Goal: Transaction & Acquisition: Purchase product/service

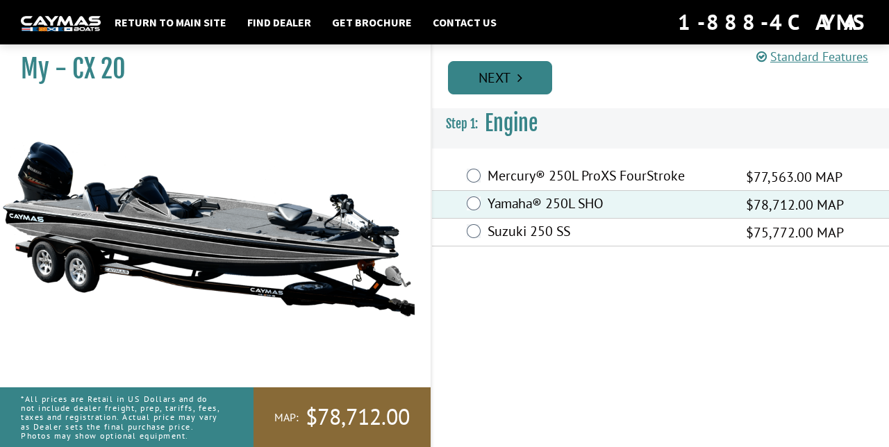
click at [489, 76] on link "Next" at bounding box center [500, 77] width 104 height 33
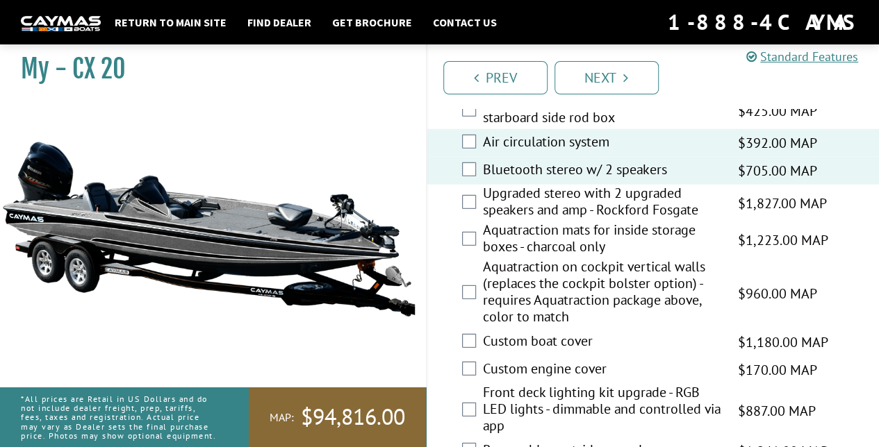
scroll to position [1890, 0]
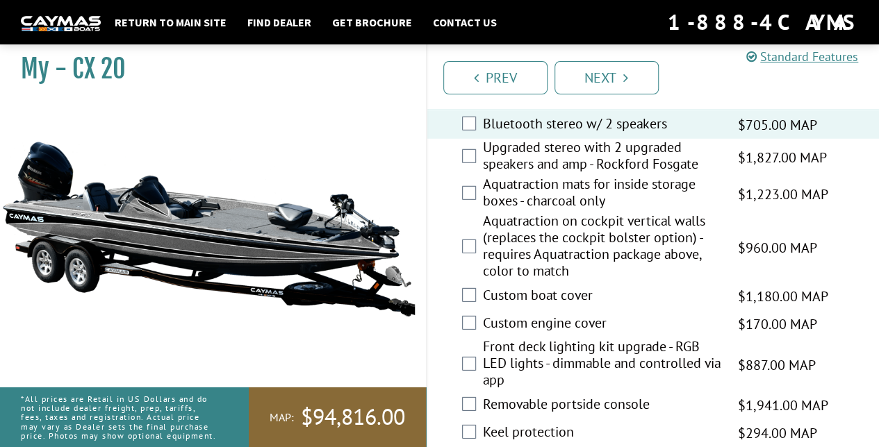
click at [463, 293] on div "Custom boat cover $1,180.00 MAP $1,393.00 MSRP" at bounding box center [653, 297] width 452 height 28
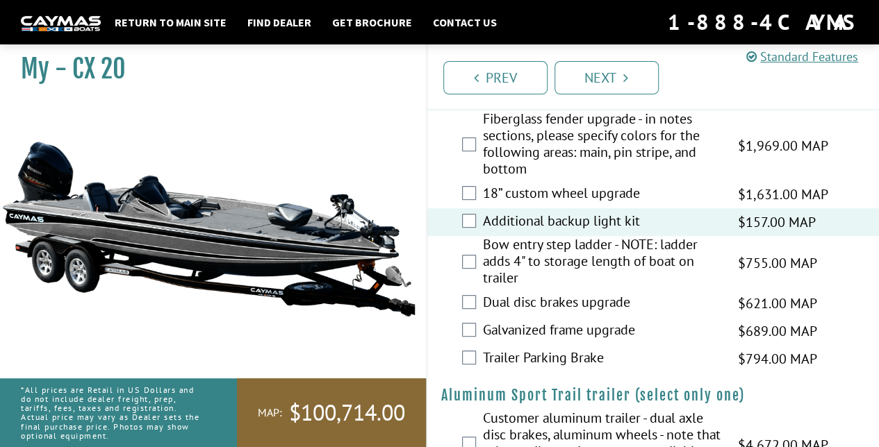
scroll to position [2847, 0]
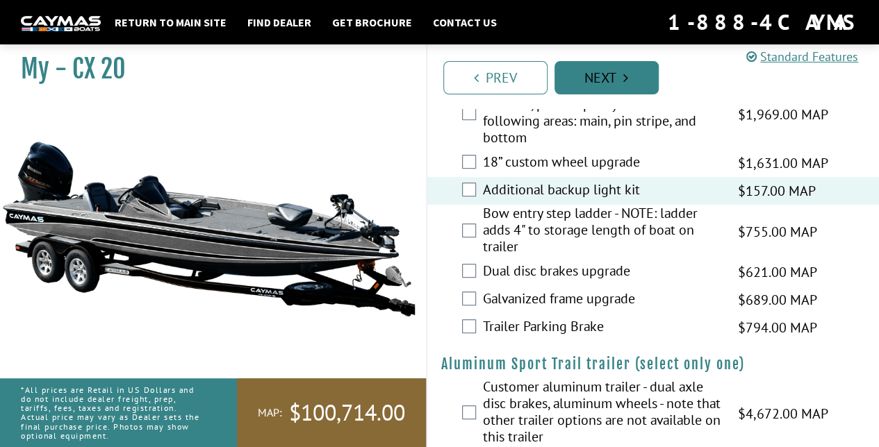
click at [612, 76] on link "Next" at bounding box center [606, 77] width 104 height 33
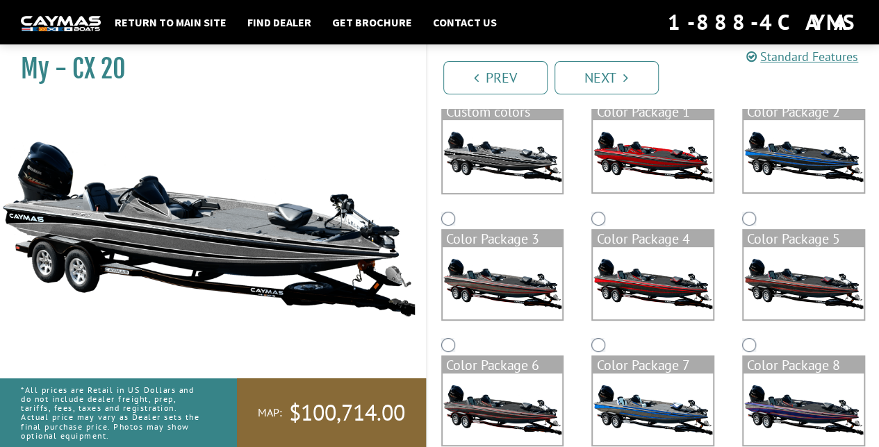
scroll to position [0, 0]
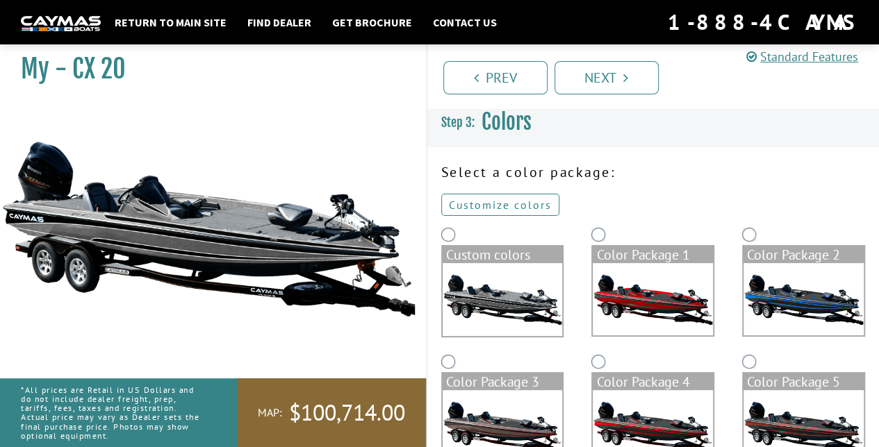
click at [511, 203] on link "Customize colors" at bounding box center [500, 205] width 118 height 22
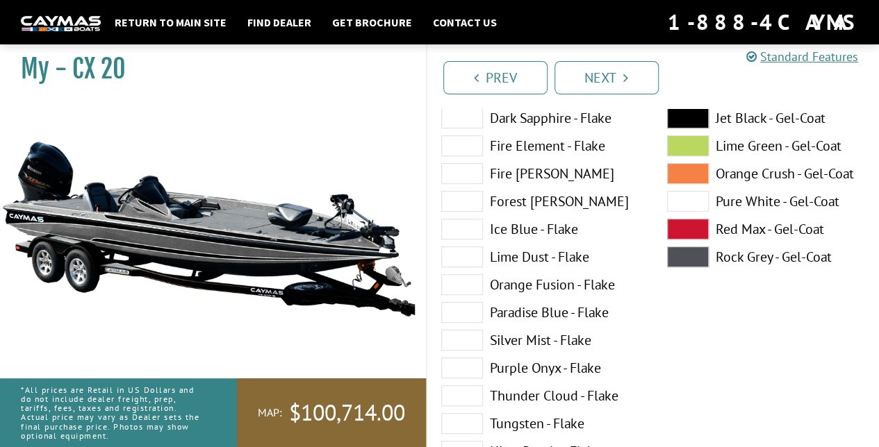
scroll to position [253, 0]
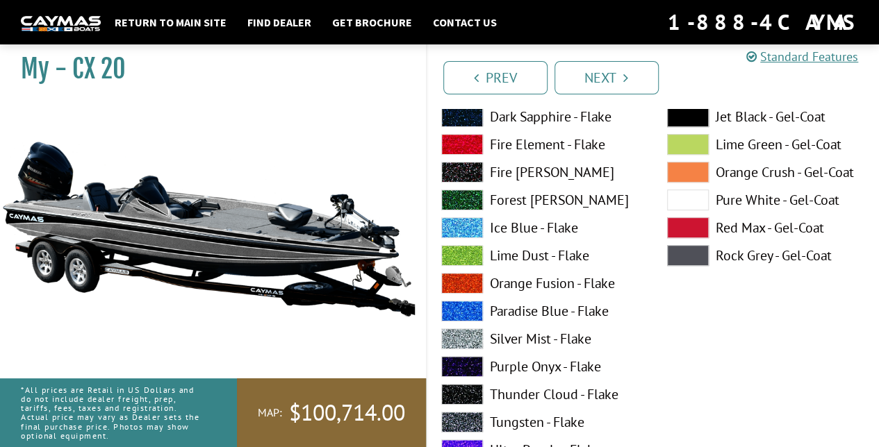
click at [518, 308] on label "Paradise Blue - Flake" at bounding box center [540, 311] width 198 height 21
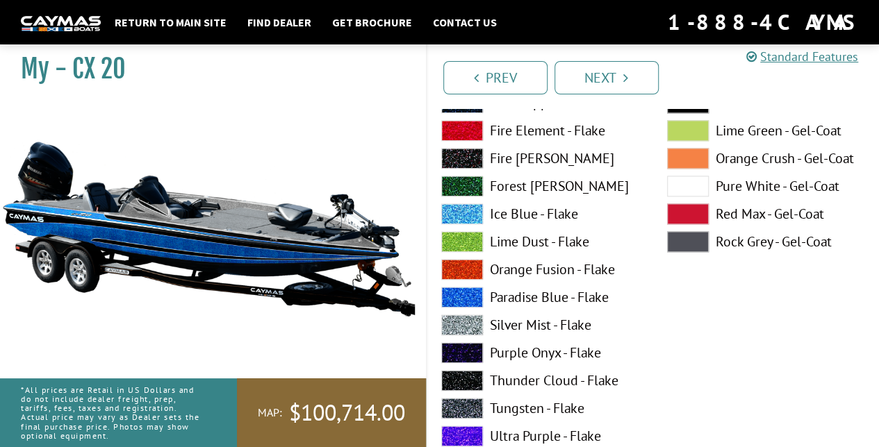
scroll to position [845, 0]
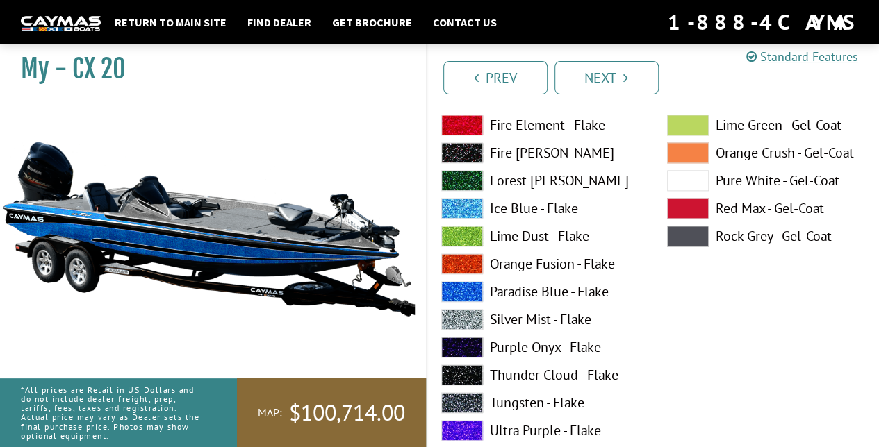
click at [515, 322] on label "Silver Mist - Flake" at bounding box center [540, 319] width 198 height 21
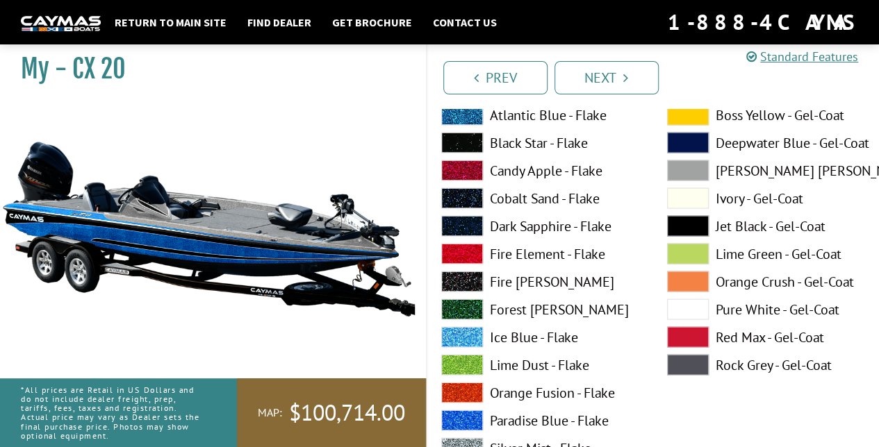
scroll to position [1290, 0]
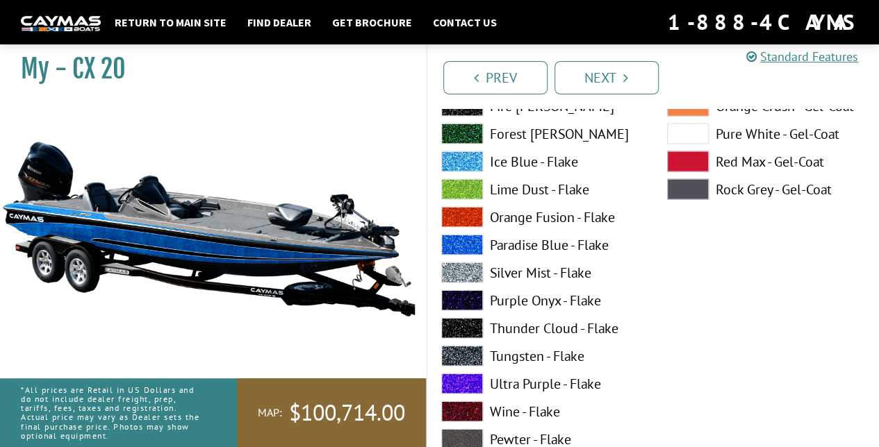
click at [515, 322] on label "Thunder Cloud - Flake" at bounding box center [540, 328] width 198 height 21
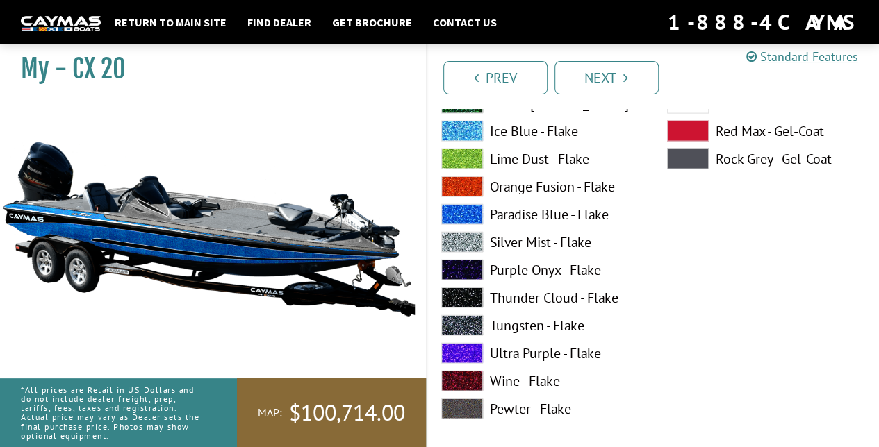
click at [515, 322] on label "Tungsten - Flake" at bounding box center [540, 325] width 198 height 21
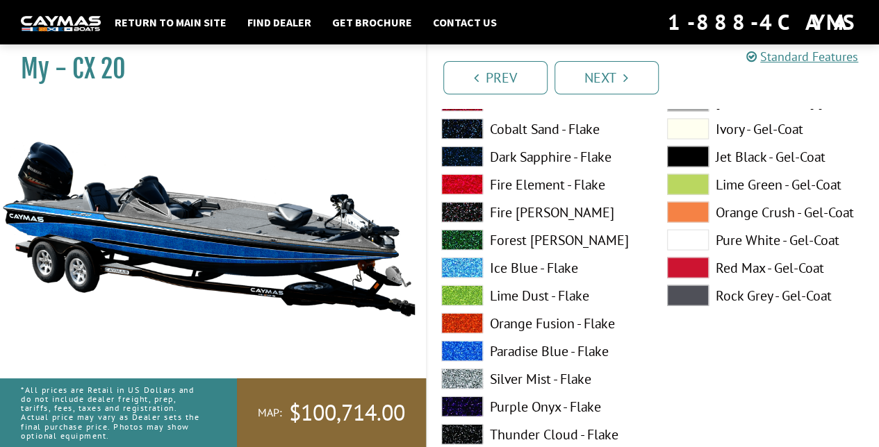
scroll to position [1360, 0]
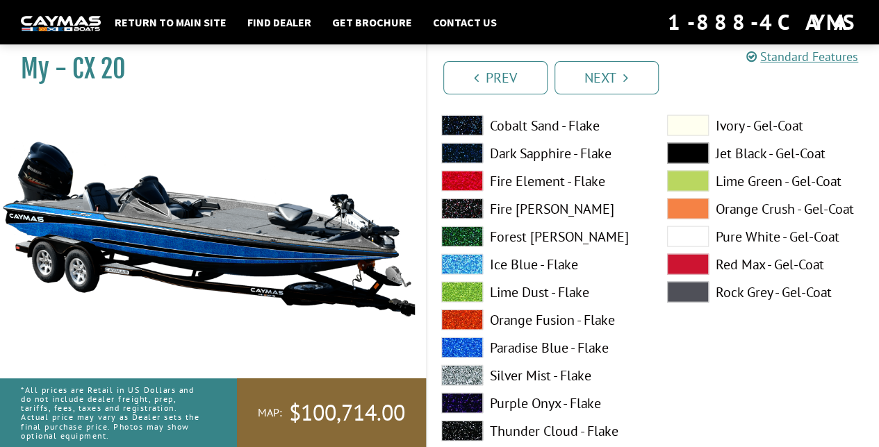
click at [467, 260] on span at bounding box center [462, 264] width 42 height 21
click at [467, 233] on span at bounding box center [462, 236] width 42 height 21
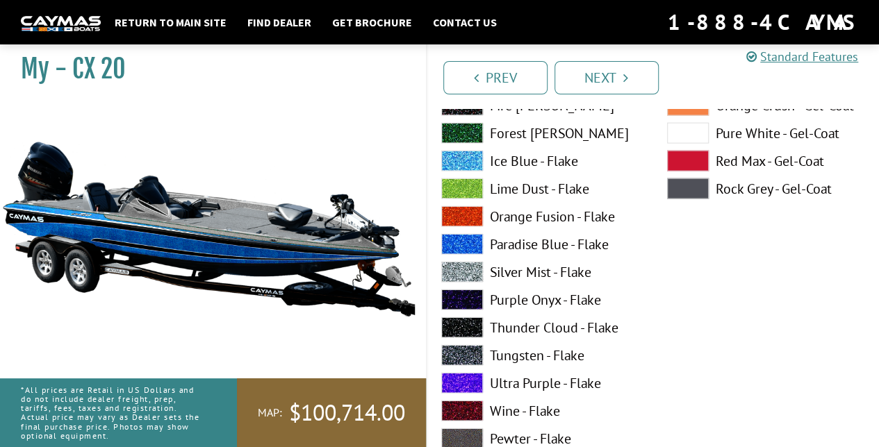
scroll to position [1456, 0]
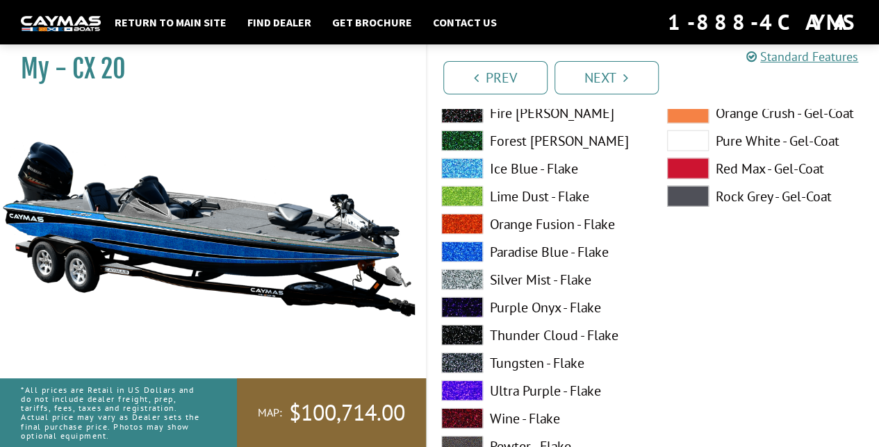
click at [462, 254] on span at bounding box center [462, 252] width 42 height 21
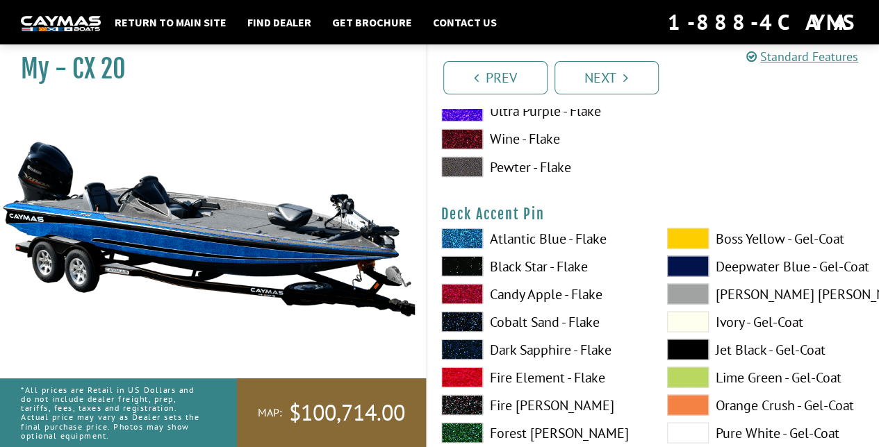
scroll to position [1150, 0]
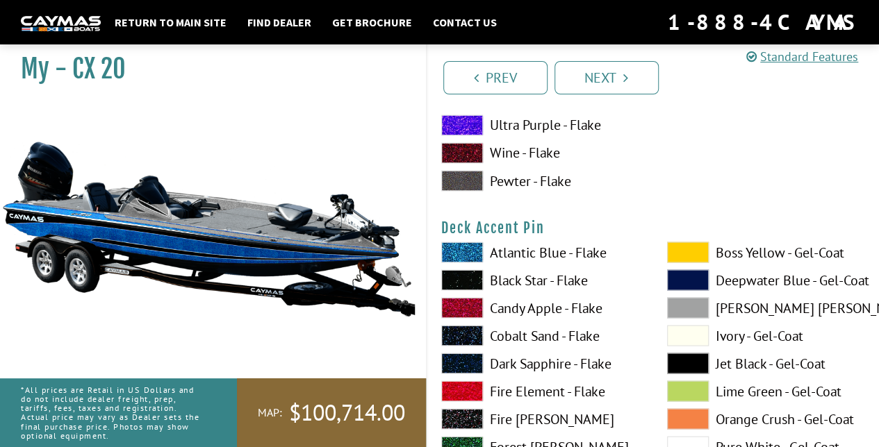
click at [472, 248] on span at bounding box center [462, 252] width 42 height 21
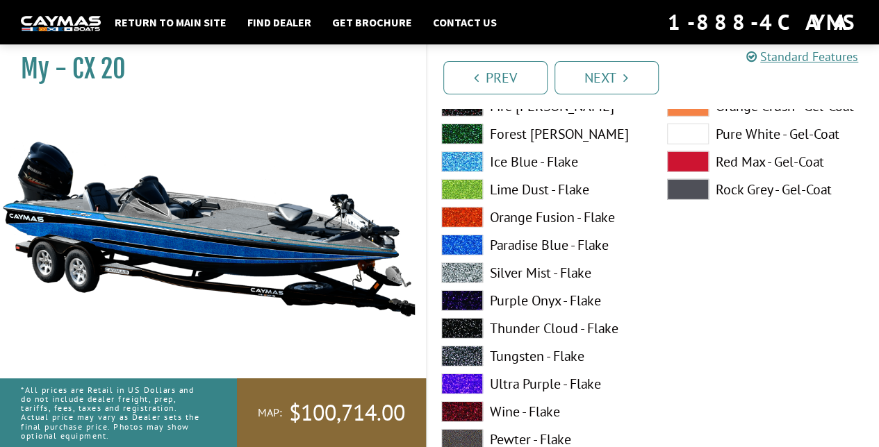
scroll to position [2035, 0]
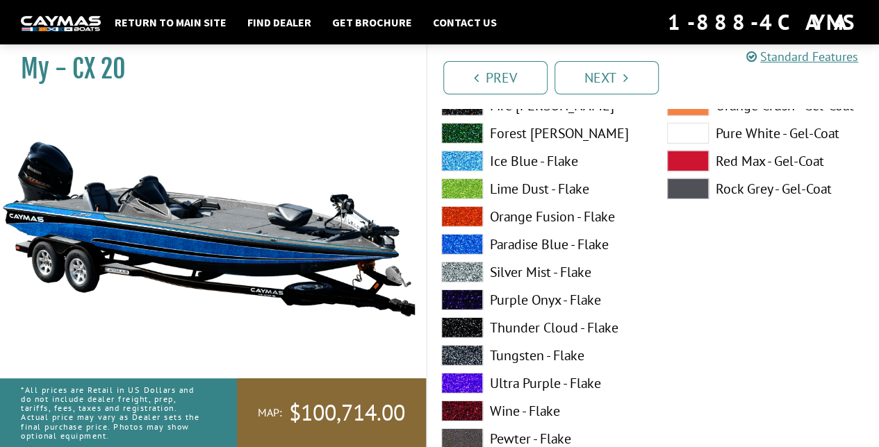
click at [467, 267] on span at bounding box center [462, 272] width 42 height 21
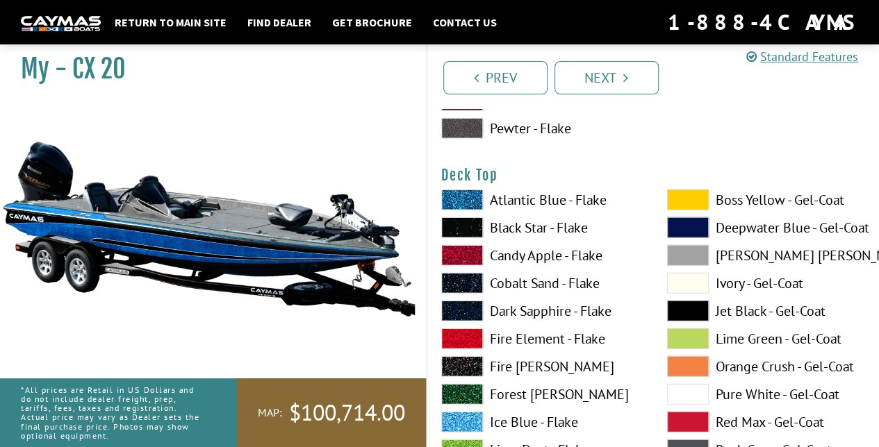
click at [457, 197] on span at bounding box center [462, 200] width 42 height 21
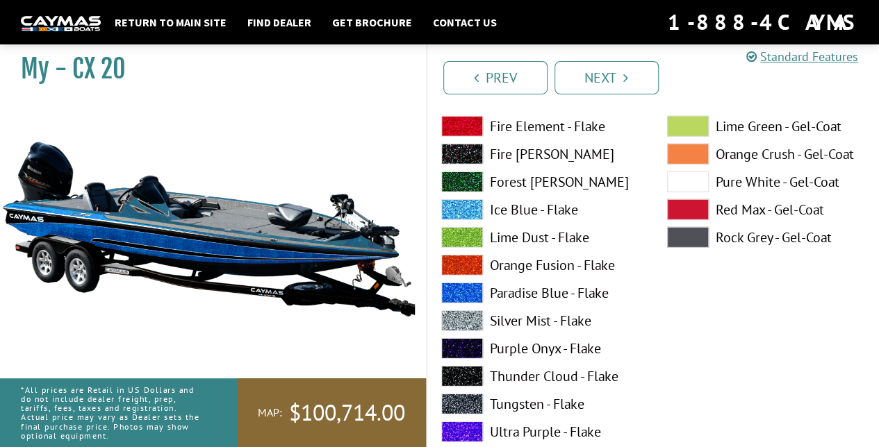
scroll to position [1987, 0]
click at [455, 289] on span at bounding box center [462, 292] width 42 height 21
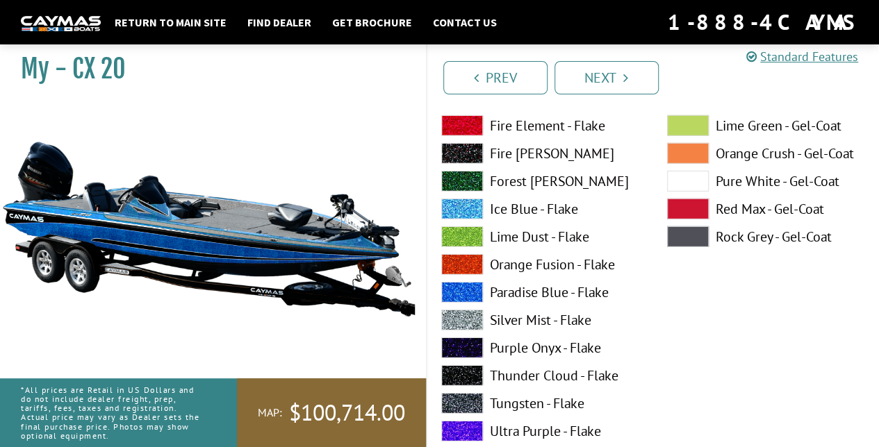
click at [458, 312] on span at bounding box center [462, 320] width 42 height 21
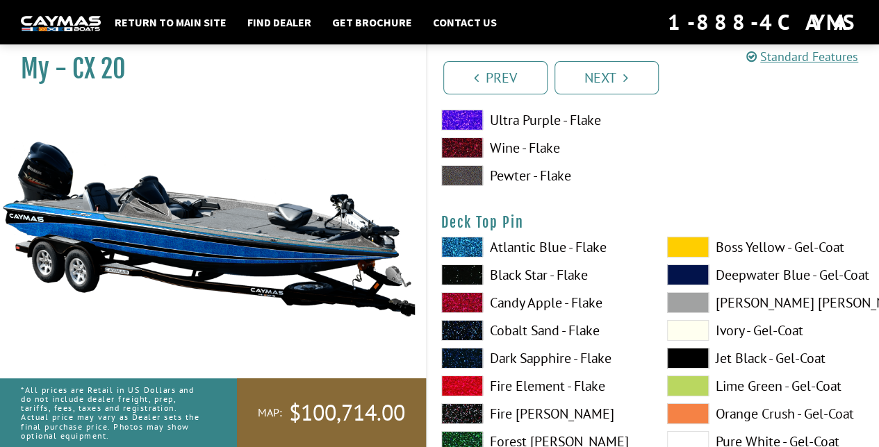
scroll to position [2301, 0]
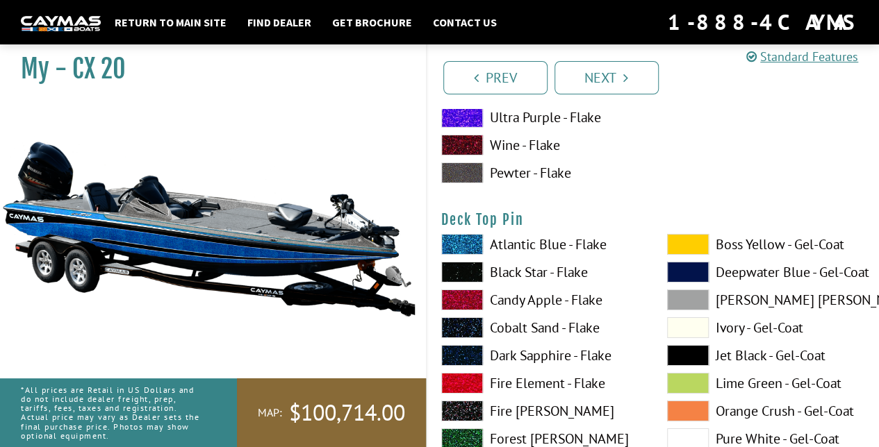
click at [469, 239] on span at bounding box center [462, 244] width 42 height 21
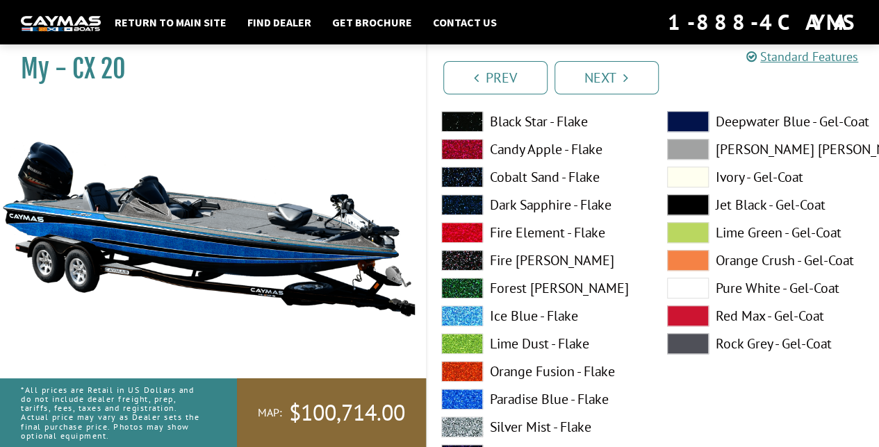
scroll to position [3027, 0]
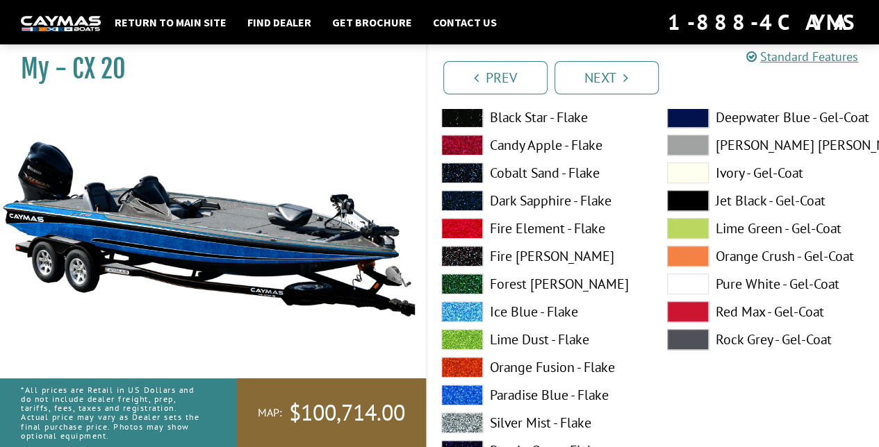
click at [454, 395] on span at bounding box center [462, 395] width 42 height 21
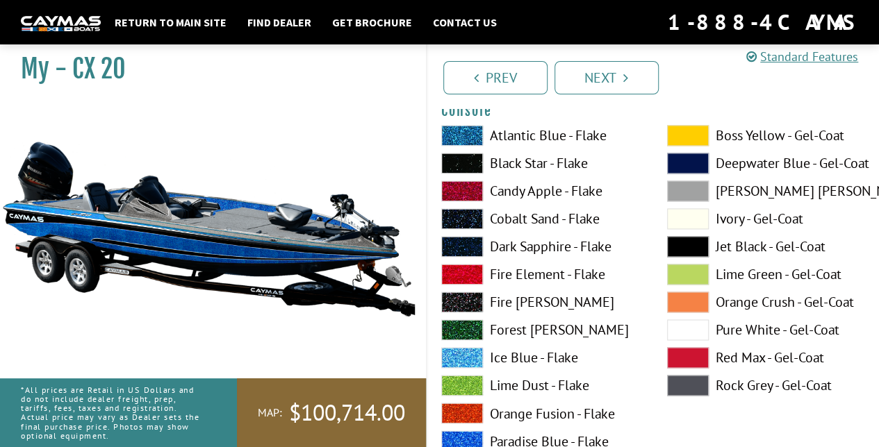
scroll to position [3555, 0]
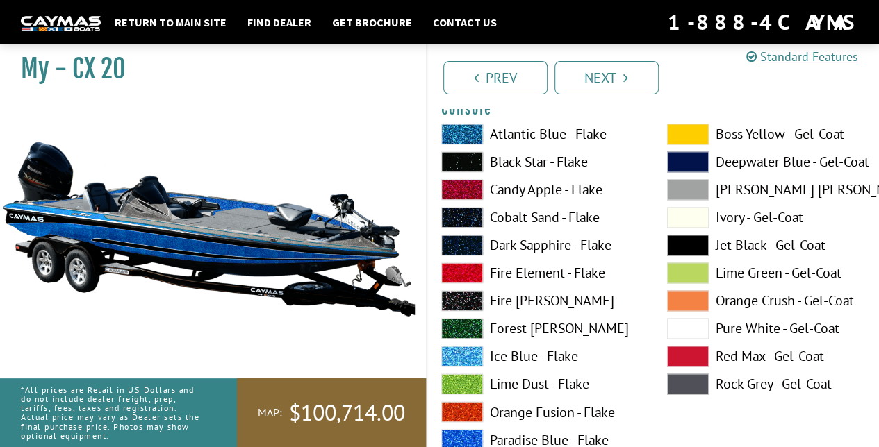
click at [453, 434] on span at bounding box center [462, 439] width 42 height 21
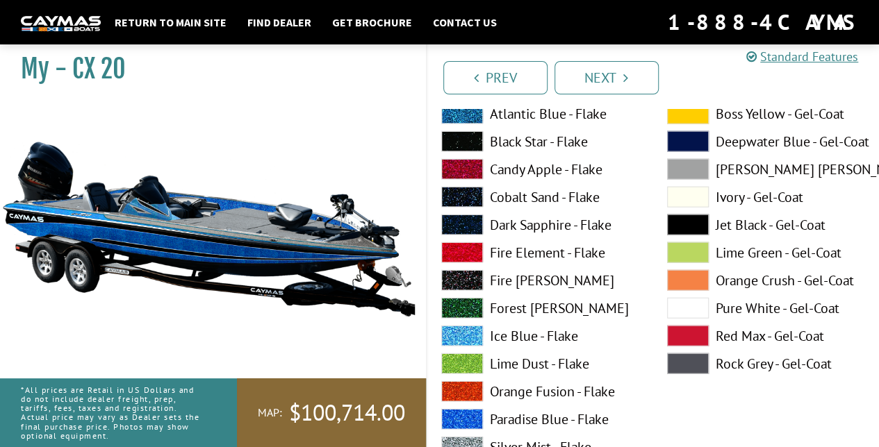
scroll to position [4152, 0]
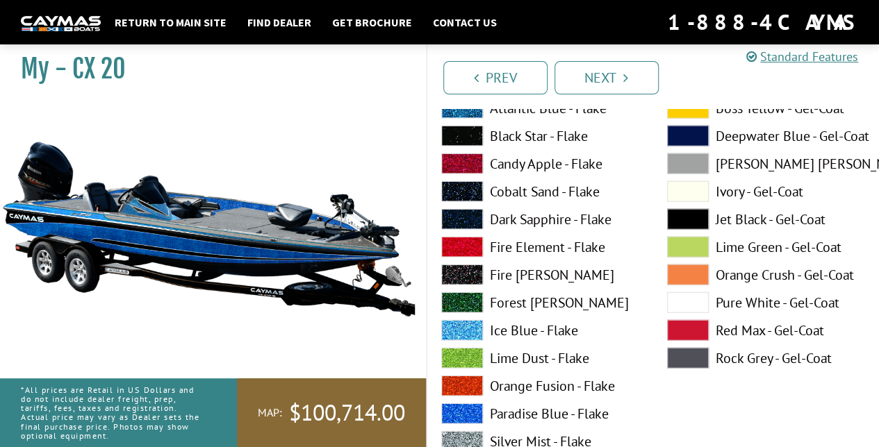
click at [458, 408] on span at bounding box center [462, 414] width 42 height 21
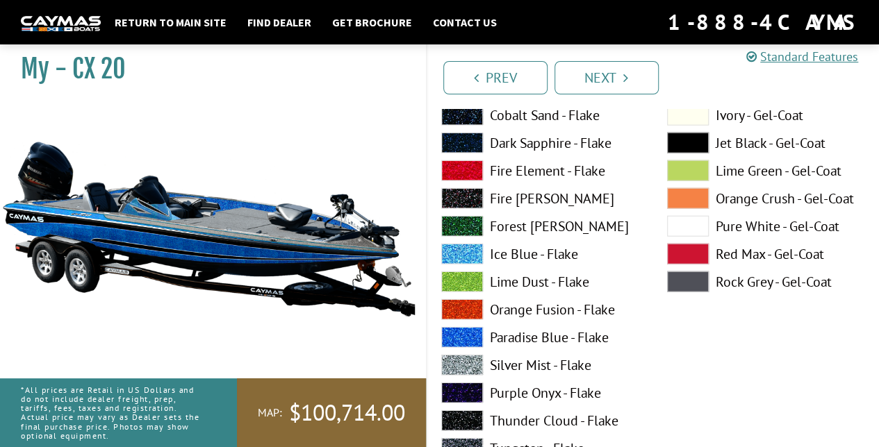
click at [465, 362] on span at bounding box center [462, 365] width 42 height 21
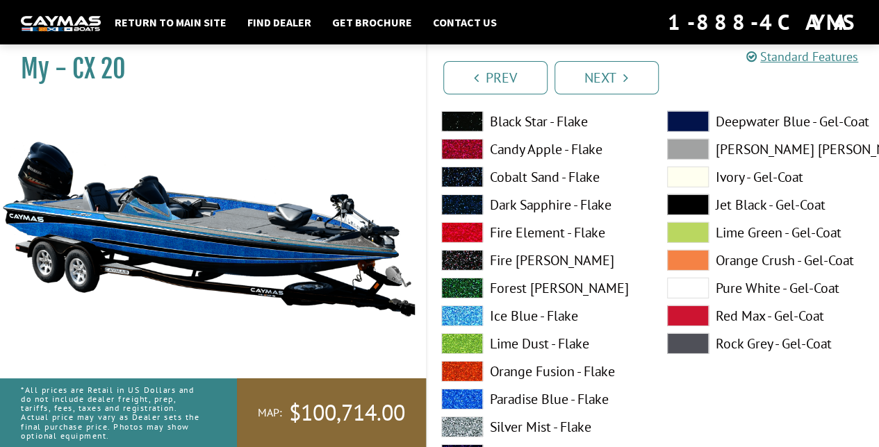
scroll to position [4753, 0]
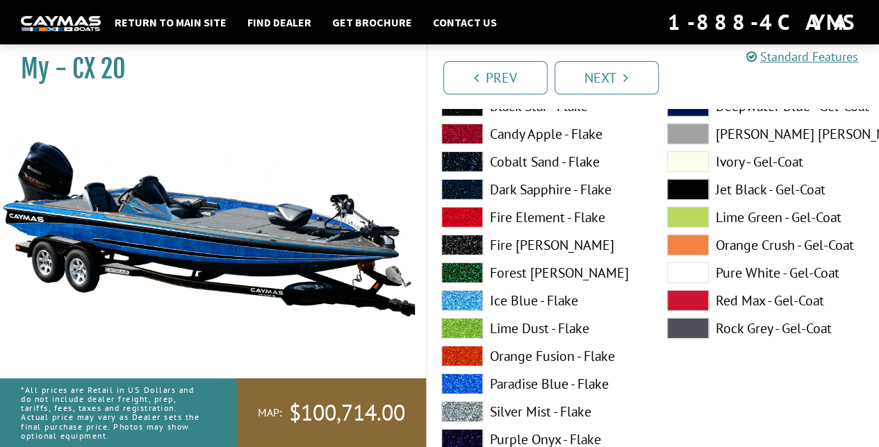
click at [458, 379] on span at bounding box center [462, 384] width 42 height 21
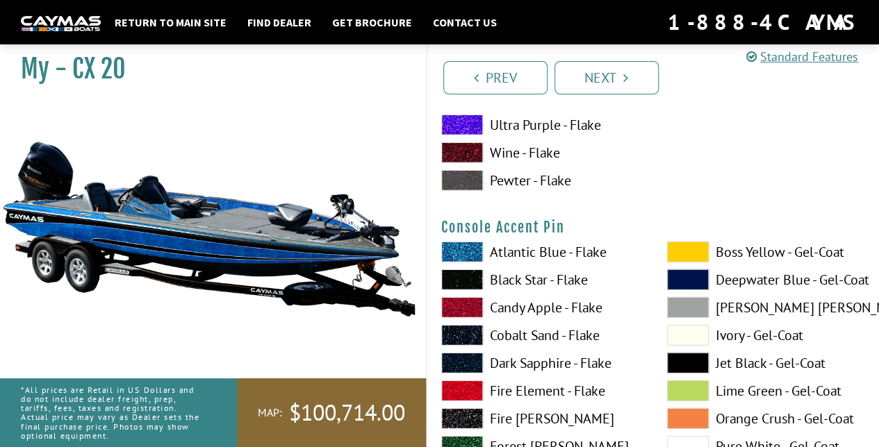
scroll to position [4575, 0]
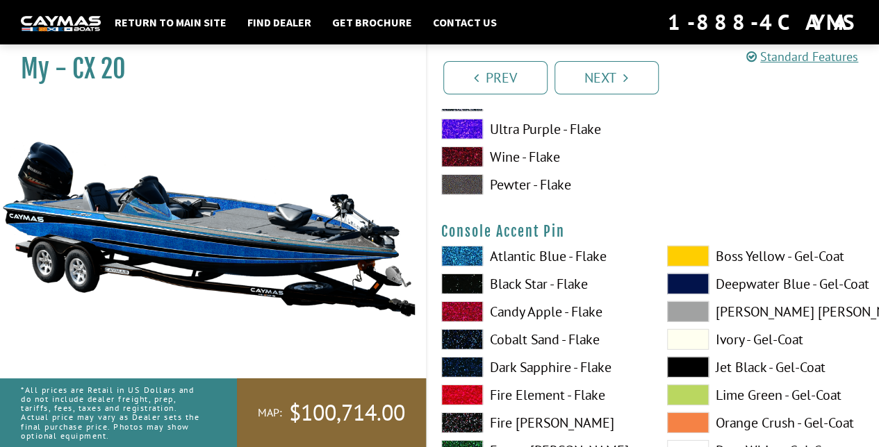
click at [463, 252] on span at bounding box center [462, 256] width 42 height 21
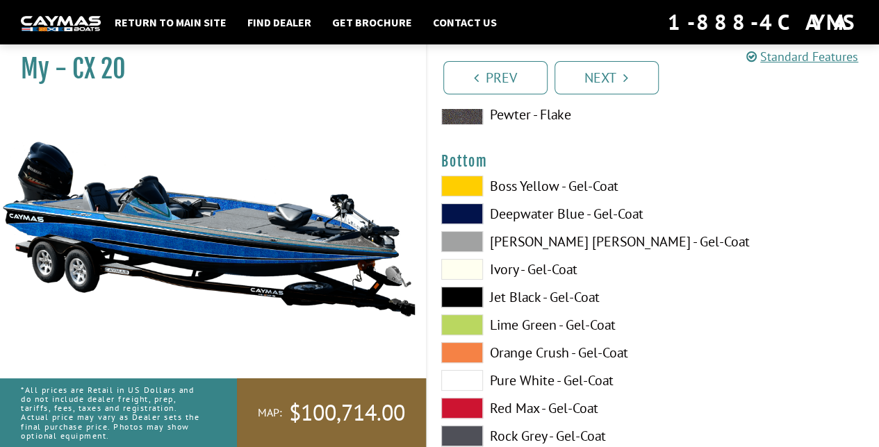
scroll to position [5217, 0]
click at [463, 233] on span at bounding box center [462, 241] width 42 height 21
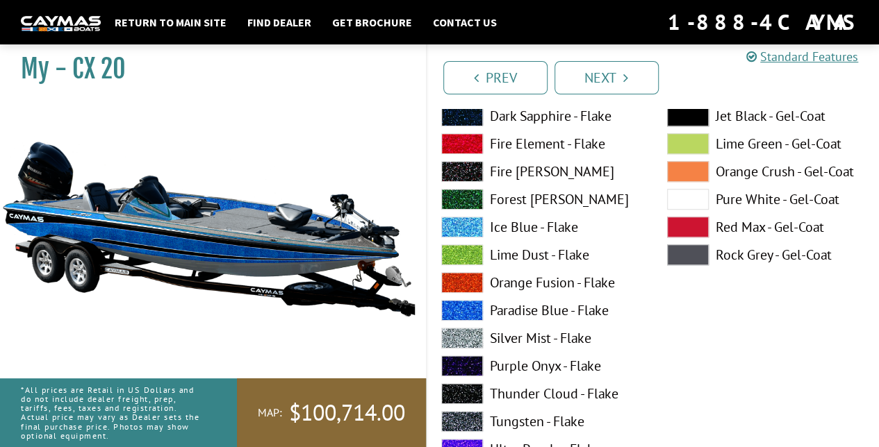
scroll to position [5724, 0]
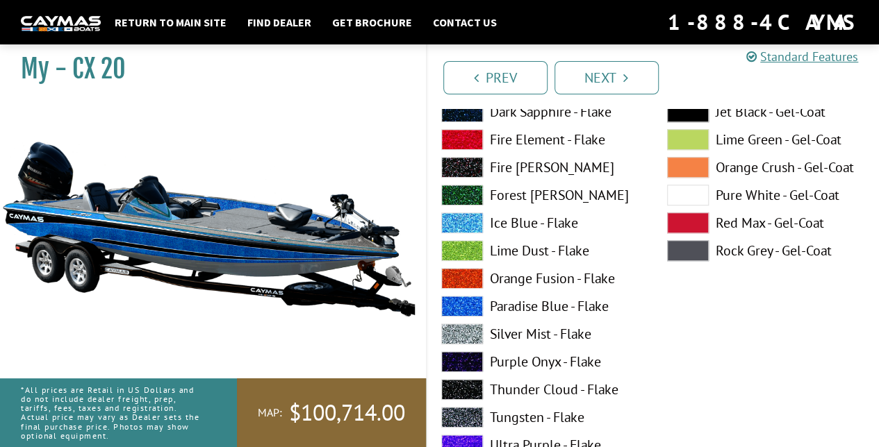
click at [464, 327] on span at bounding box center [462, 334] width 42 height 21
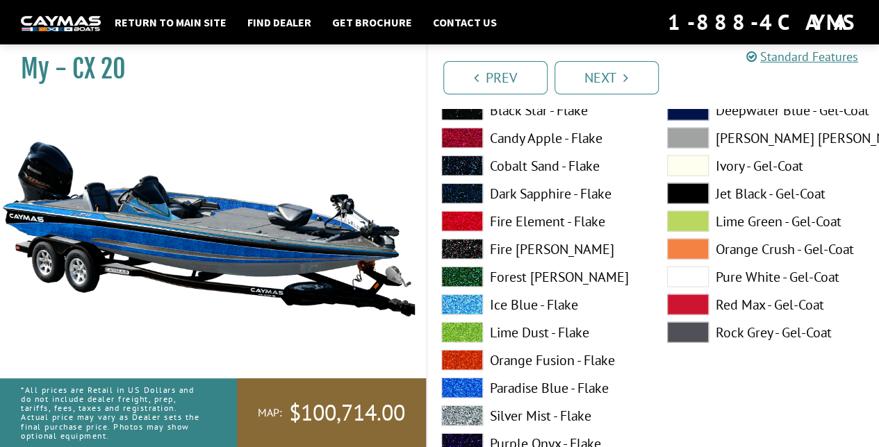
scroll to position [6787, 0]
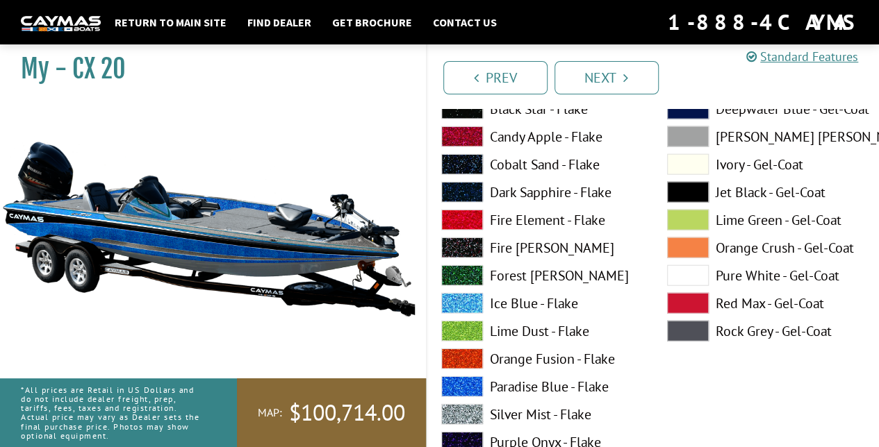
click at [458, 409] on span at bounding box center [462, 414] width 42 height 21
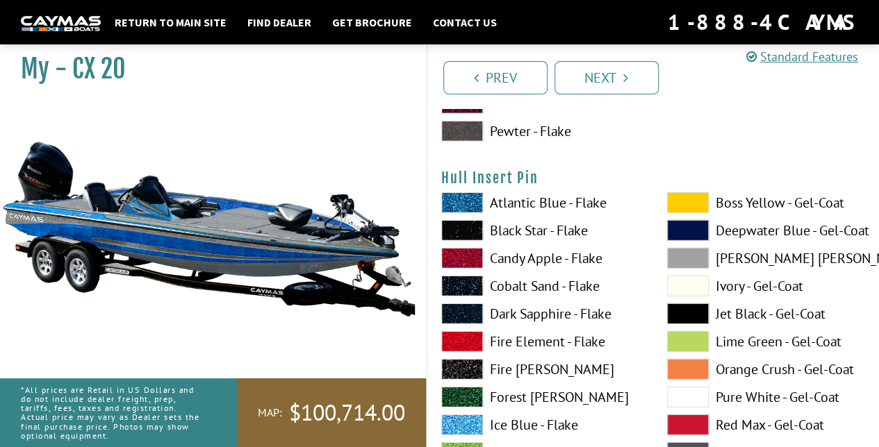
scroll to position [7297, 0]
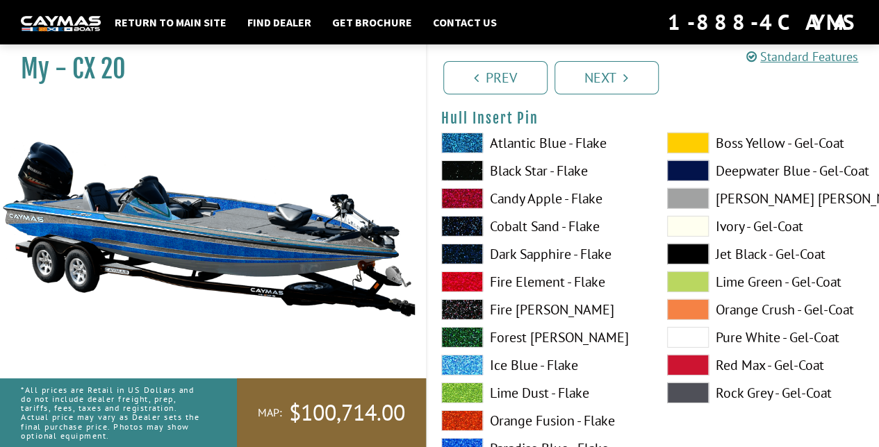
click at [451, 137] on span at bounding box center [462, 143] width 42 height 21
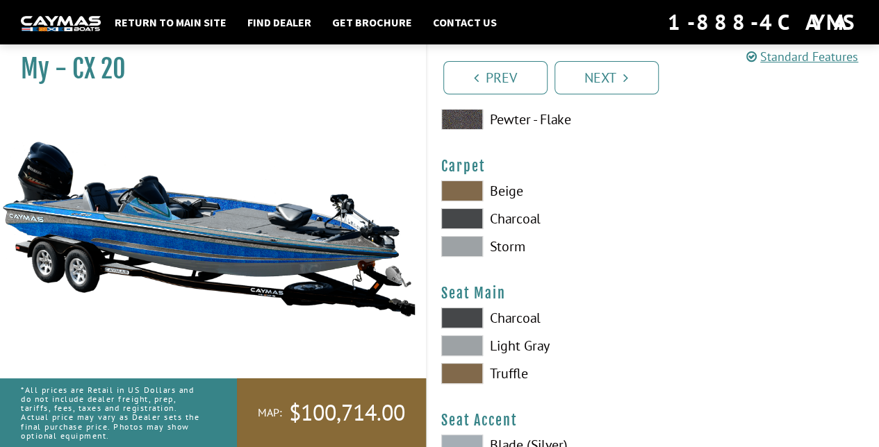
scroll to position [7826, 0]
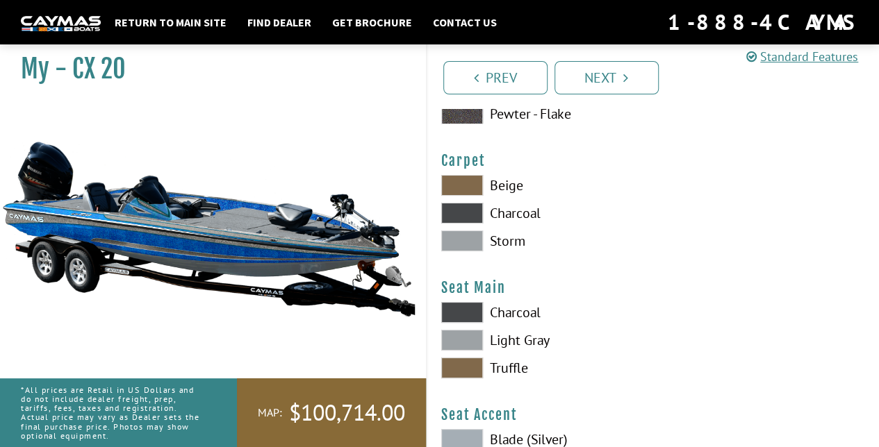
click at [471, 244] on span at bounding box center [462, 241] width 42 height 21
click at [472, 214] on span at bounding box center [462, 213] width 42 height 21
click at [467, 239] on span at bounding box center [462, 241] width 42 height 21
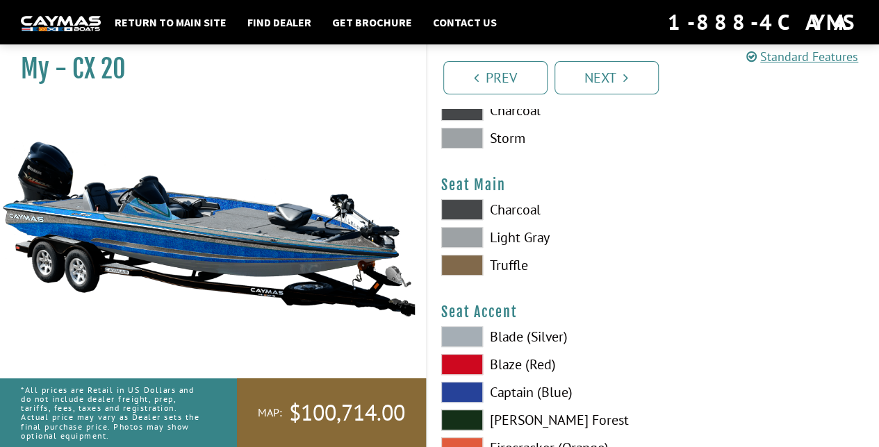
scroll to position [7929, 0]
click at [467, 239] on span at bounding box center [462, 237] width 42 height 21
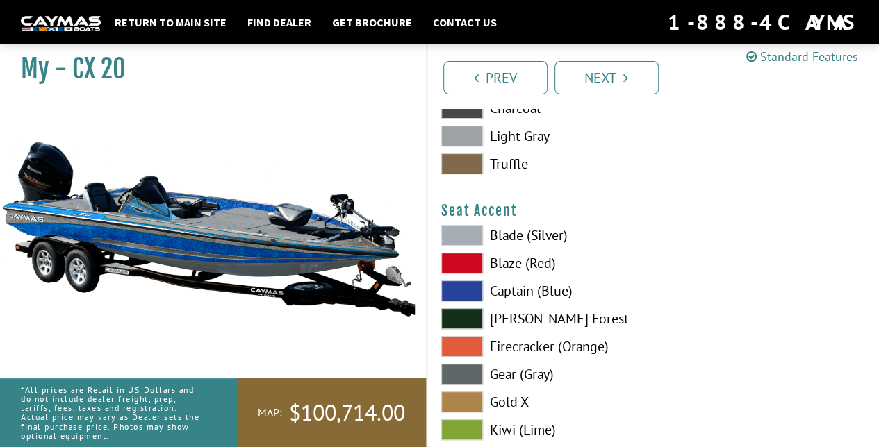
scroll to position [8038, 0]
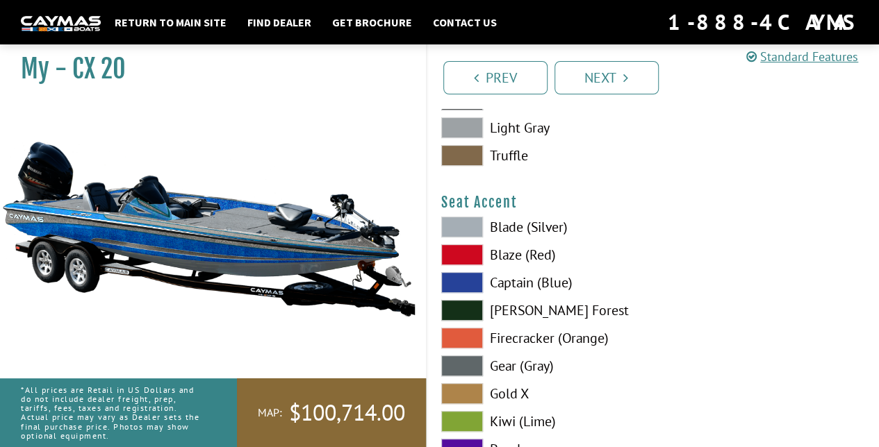
click at [467, 219] on span at bounding box center [462, 227] width 42 height 21
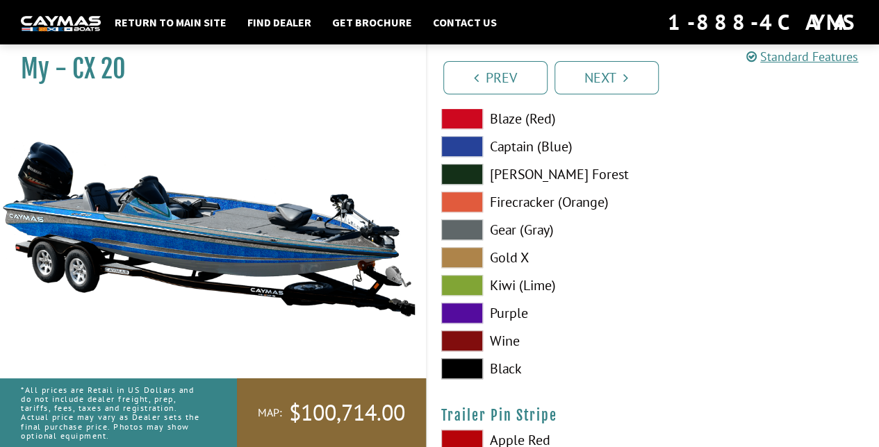
scroll to position [8176, 0]
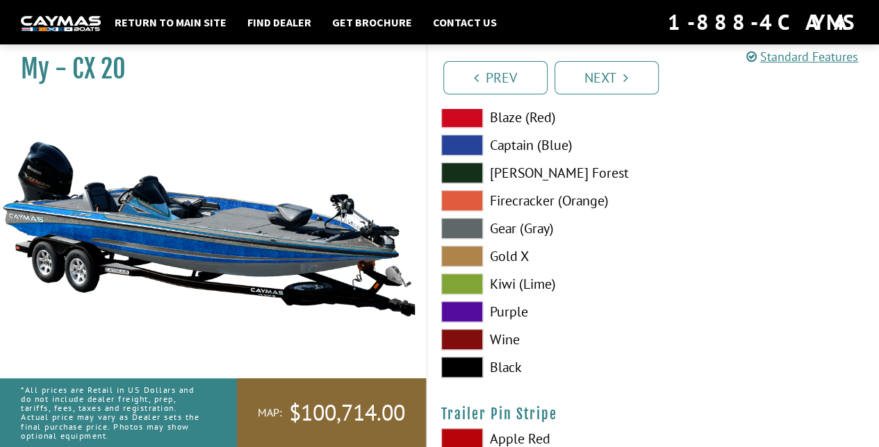
click at [461, 142] on span at bounding box center [462, 145] width 42 height 21
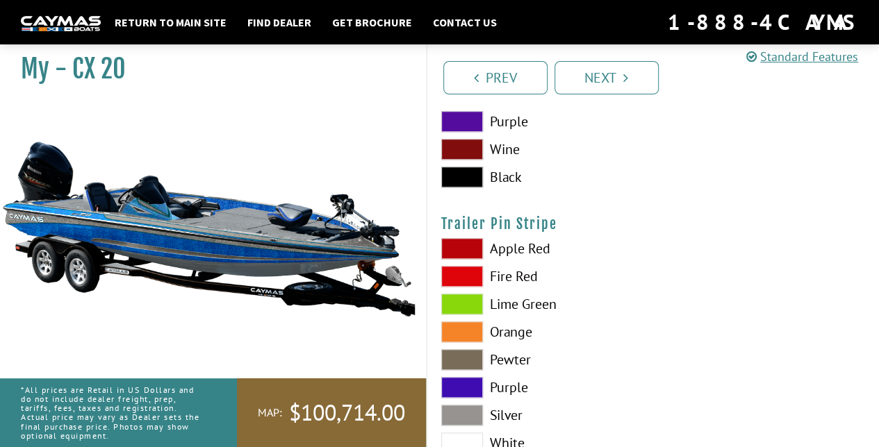
scroll to position [8450, 0]
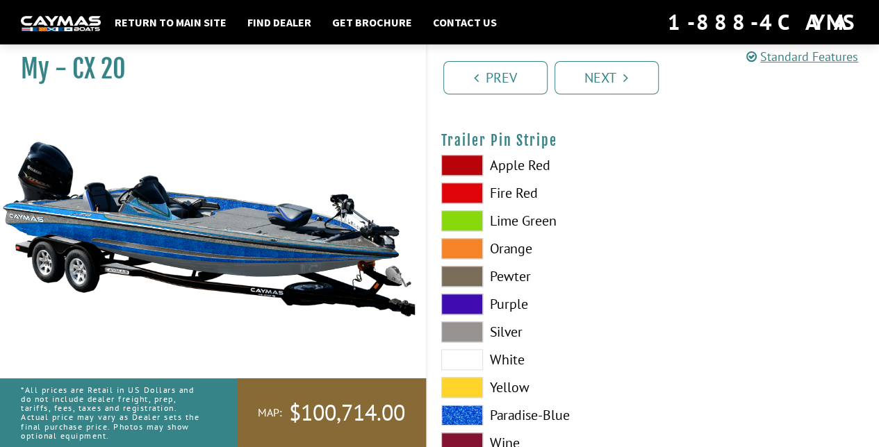
click at [459, 411] on span at bounding box center [462, 415] width 42 height 21
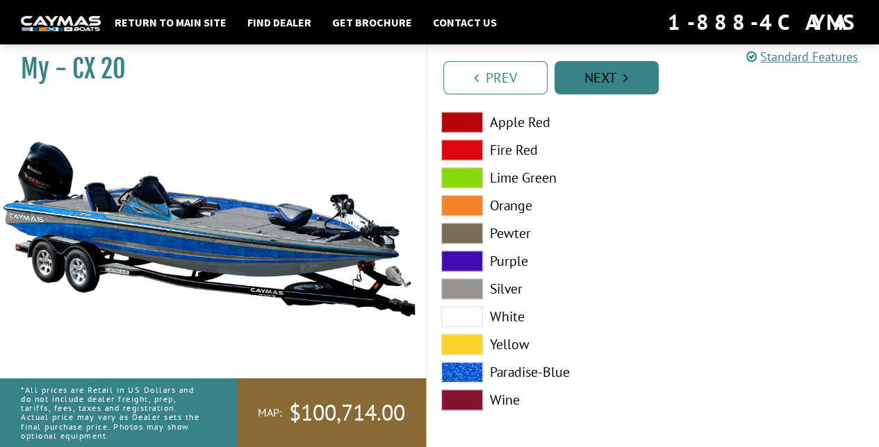
click at [610, 70] on link "Next" at bounding box center [606, 77] width 104 height 33
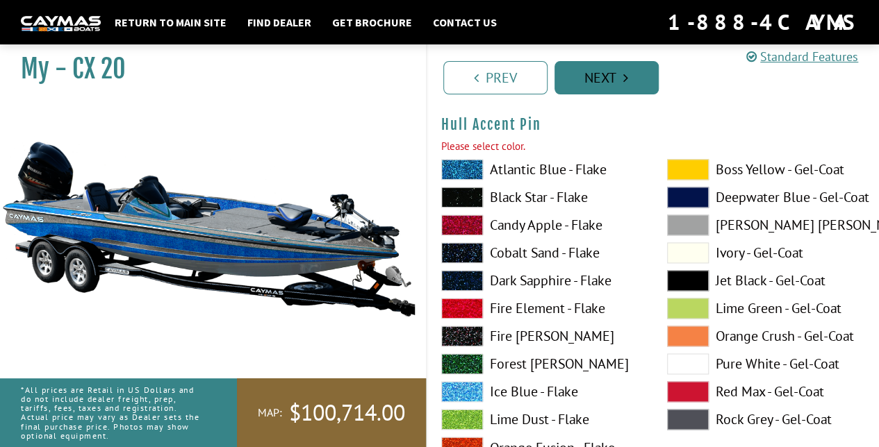
scroll to position [6144, 0]
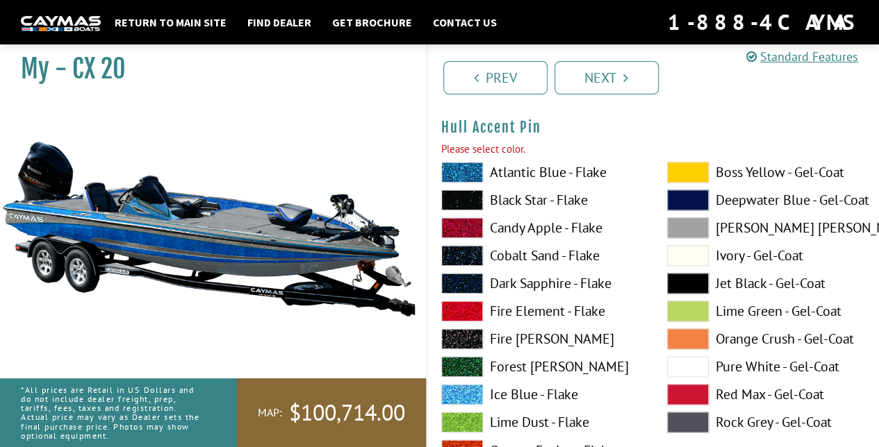
click at [463, 162] on span at bounding box center [462, 172] width 42 height 21
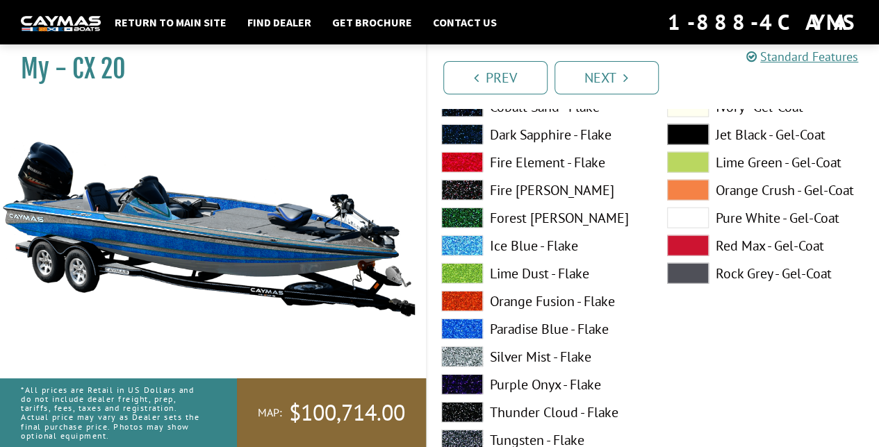
scroll to position [6884, 0]
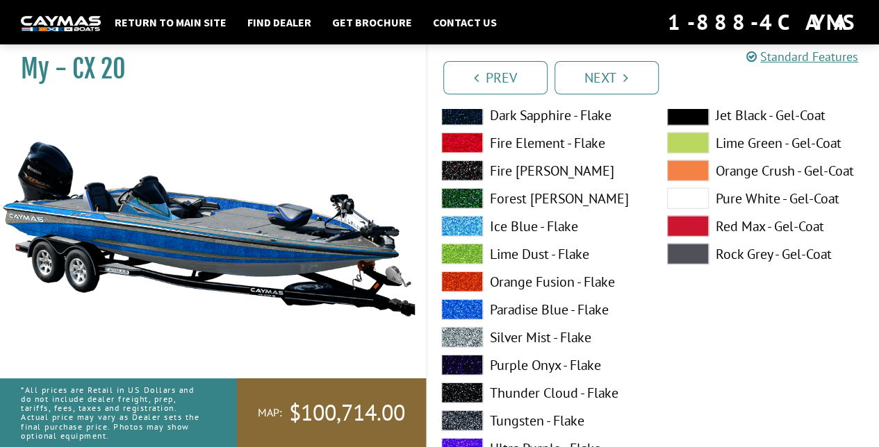
click at [470, 309] on span at bounding box center [462, 309] width 42 height 21
click at [464, 331] on span at bounding box center [462, 337] width 42 height 21
click at [588, 72] on link "Next" at bounding box center [606, 77] width 104 height 33
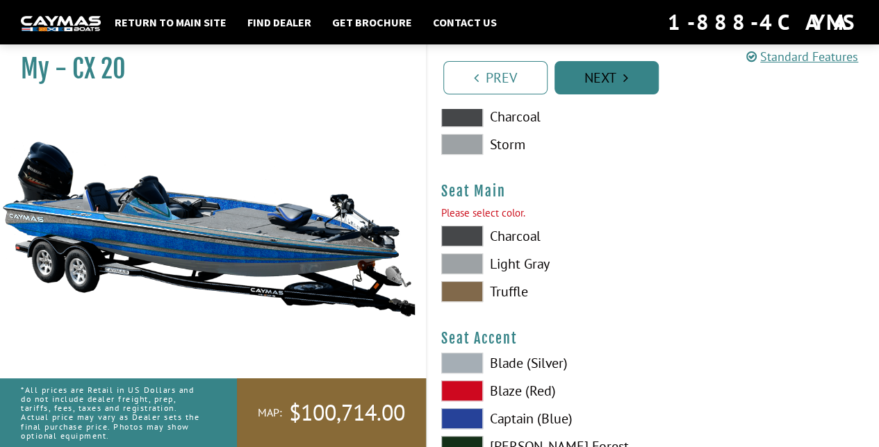
scroll to position [7986, 0]
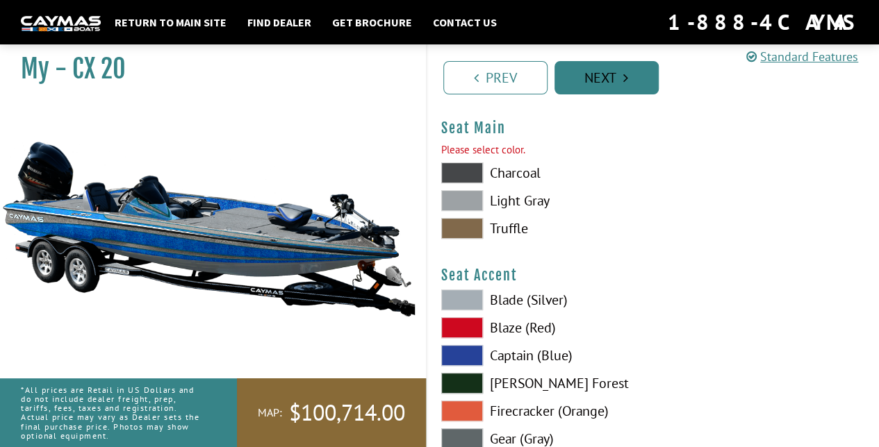
click at [588, 72] on link "Next" at bounding box center [606, 77] width 104 height 33
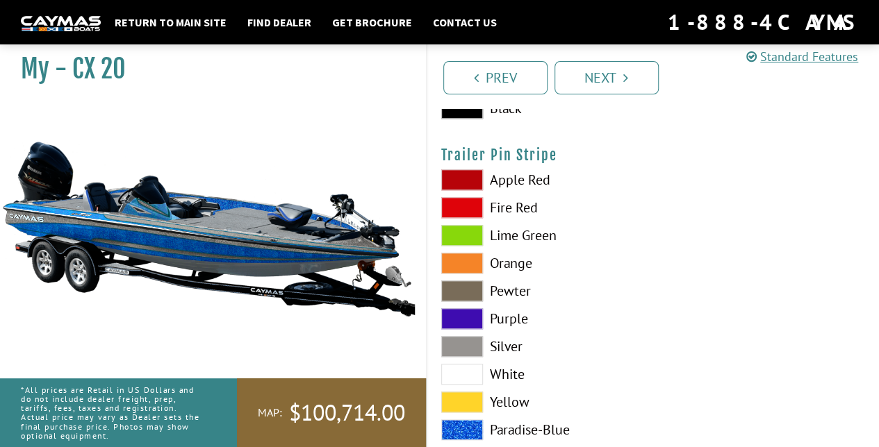
scroll to position [8512, 0]
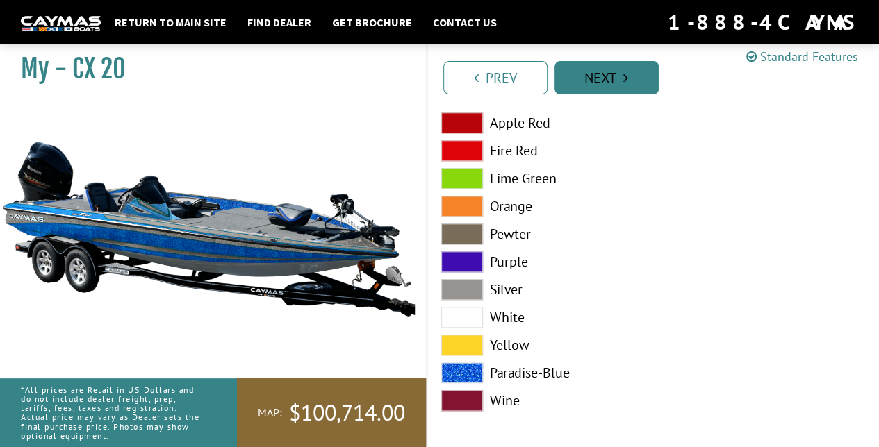
click at [613, 75] on link "Next" at bounding box center [606, 77] width 104 height 33
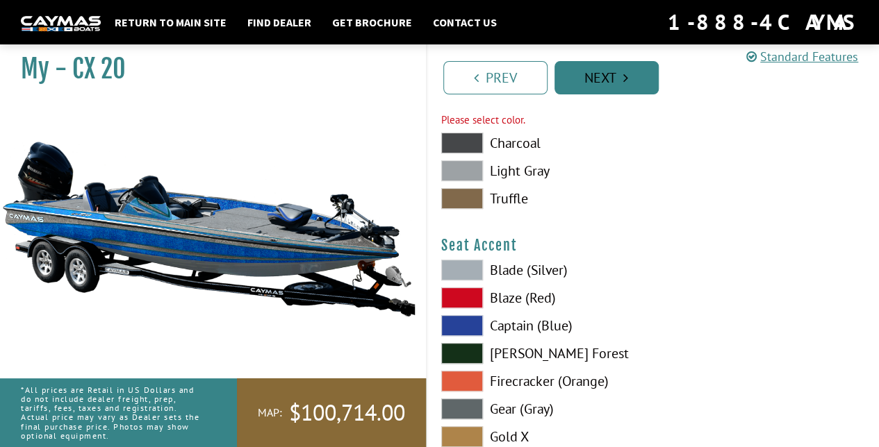
scroll to position [7986, 0]
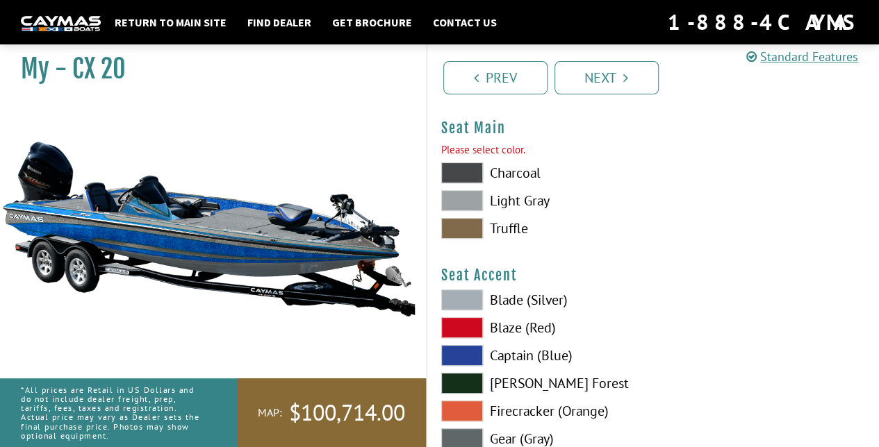
click at [465, 199] on span at bounding box center [462, 200] width 42 height 21
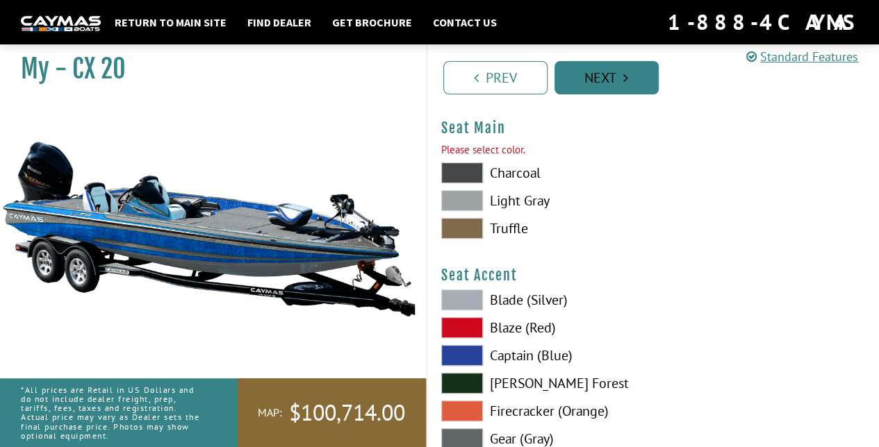
click at [613, 81] on link "Next" at bounding box center [606, 77] width 104 height 33
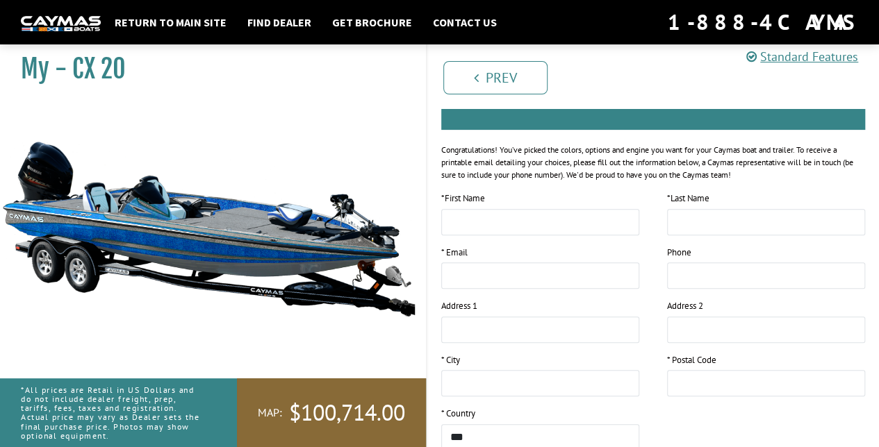
scroll to position [0, 0]
